Goal: Understand process/instructions: Learn about a topic

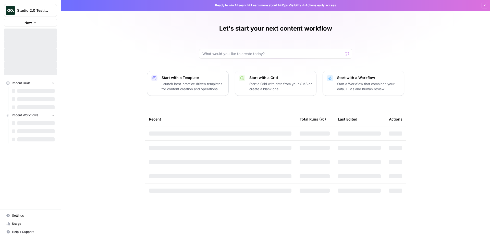
click at [102, 31] on div "Let's start your next content workflow Start with a Template Launch best-practi…" at bounding box center [275, 119] width 429 height 238
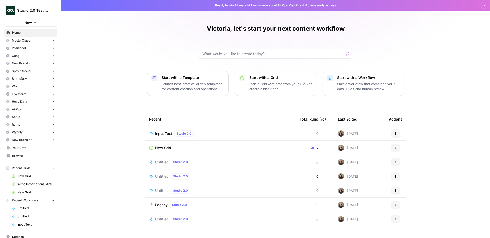
click at [124, 79] on div "Victoria, let's start your next content workflow Start with a Template Launch b…" at bounding box center [275, 119] width 429 height 238
click at [135, 65] on div "Victoria, let's start your next content workflow Start with a Template Launch b…" at bounding box center [275, 119] width 429 height 238
click at [108, 156] on div "Victoria, let's start your next content workflow Start with a Template Launch b…" at bounding box center [275, 119] width 429 height 238
click at [114, 63] on div "Victoria, let's start your next content workflow Start with a Template Launch b…" at bounding box center [275, 119] width 429 height 238
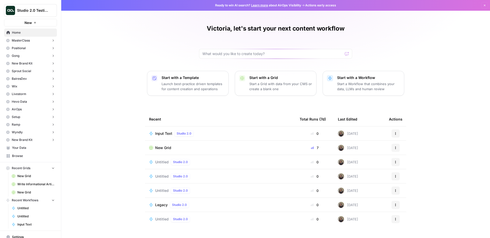
click at [110, 62] on div "Victoria, let's start your next content workflow Start with a Template Launch b…" at bounding box center [275, 119] width 429 height 238
click at [109, 62] on div "Victoria, let's start your next content workflow Start with a Template Launch b…" at bounding box center [275, 119] width 429 height 238
click at [115, 34] on div "Victoria, let's start your next content workflow Start with a Template Launch b…" at bounding box center [275, 119] width 429 height 238
click at [102, 52] on div "Victoria, let's start your next content workflow Start with a Template Launch b…" at bounding box center [275, 119] width 429 height 238
